Goal: Transaction & Acquisition: Download file/media

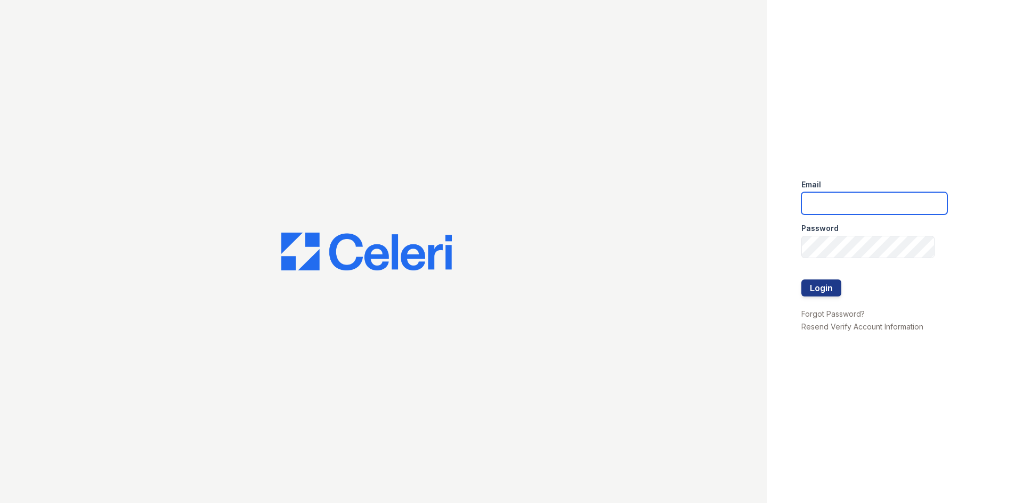
click at [868, 199] on input "email" at bounding box center [874, 203] width 146 height 22
type input "mhawkins@oakviewaptswr.com"
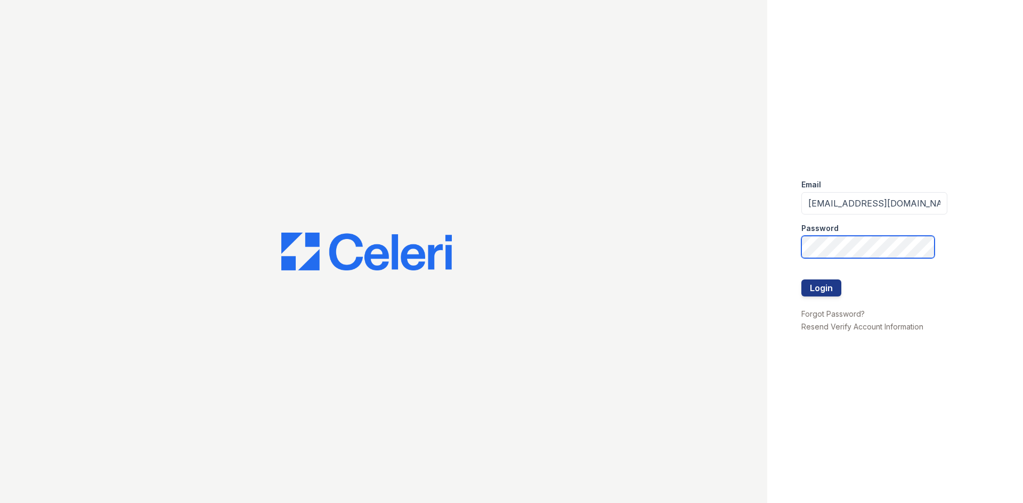
click at [801, 280] on button "Login" at bounding box center [821, 288] width 40 height 17
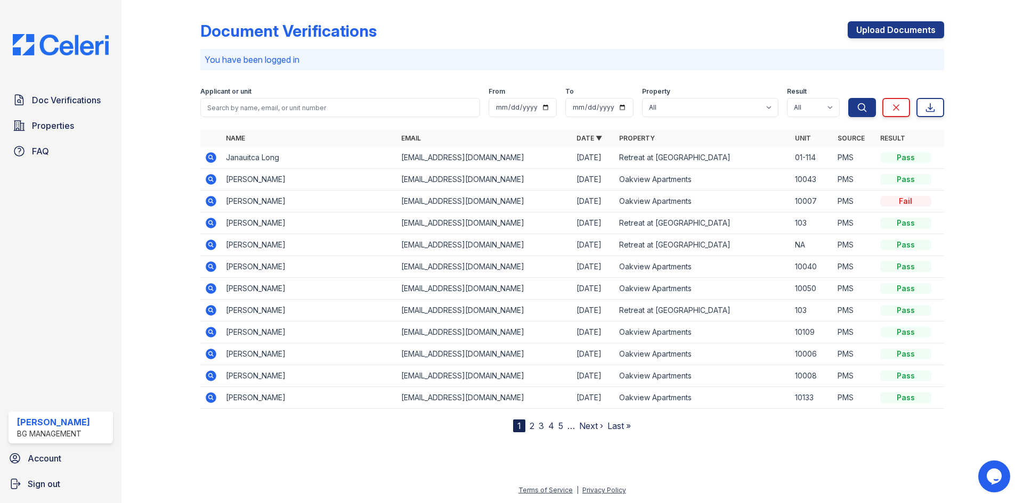
click at [211, 158] on icon at bounding box center [210, 157] width 3 height 3
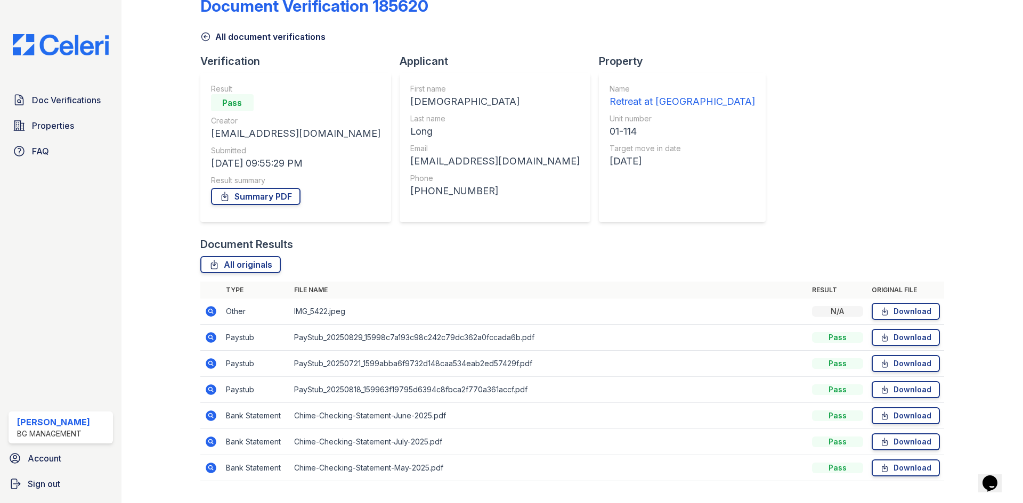
scroll to position [50, 0]
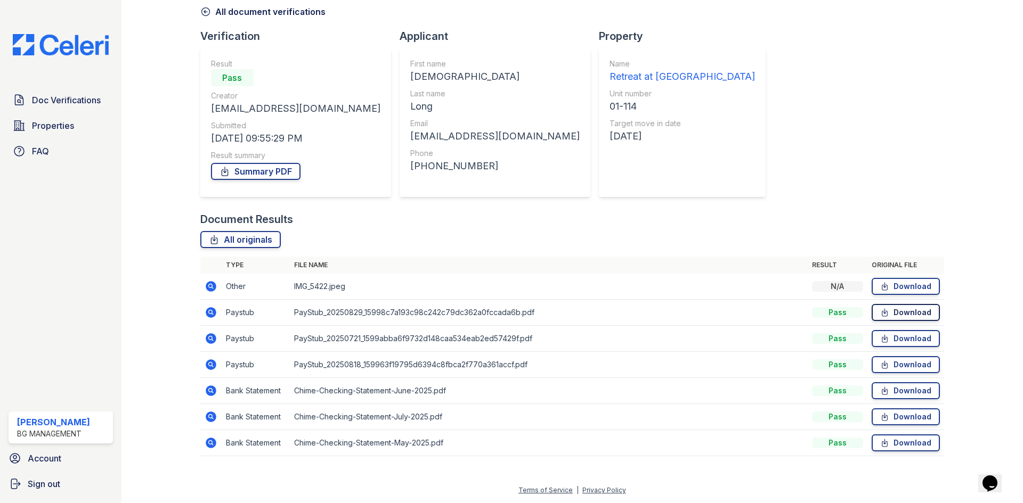
click at [890, 307] on link "Download" at bounding box center [905, 312] width 68 height 17
click at [885, 340] on link "Download" at bounding box center [905, 338] width 68 height 17
click at [914, 363] on link "Download" at bounding box center [905, 364] width 68 height 17
